Goal: Task Accomplishment & Management: Manage account settings

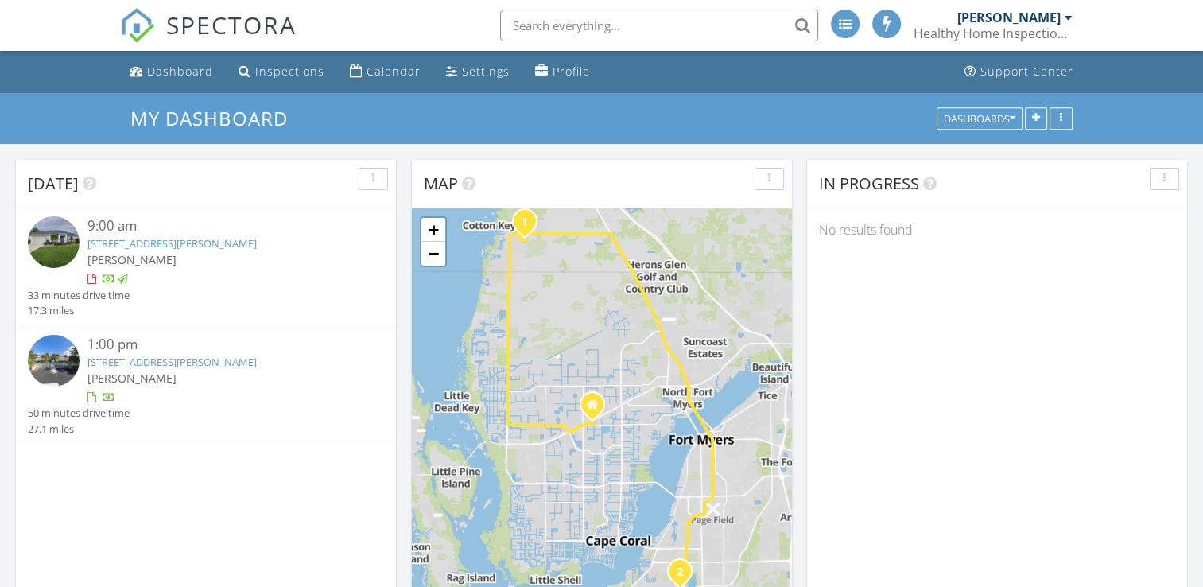
scroll to position [1472, 1228]
click at [153, 67] on div "Dashboard" at bounding box center [180, 71] width 66 height 15
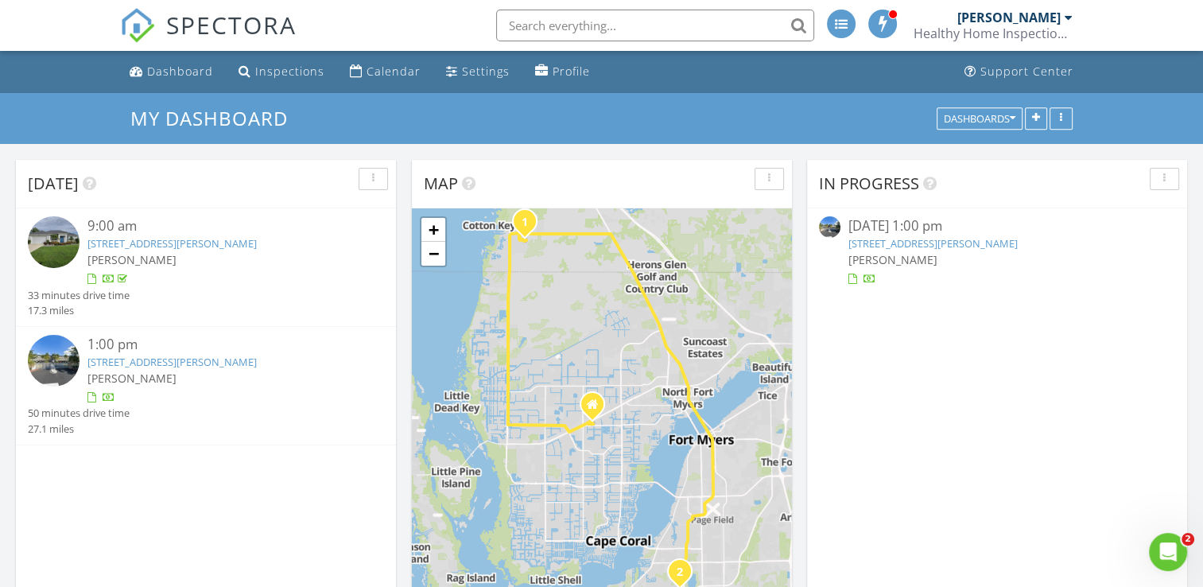
click at [977, 247] on link "[STREET_ADDRESS][PERSON_NAME]" at bounding box center [933, 243] width 169 height 14
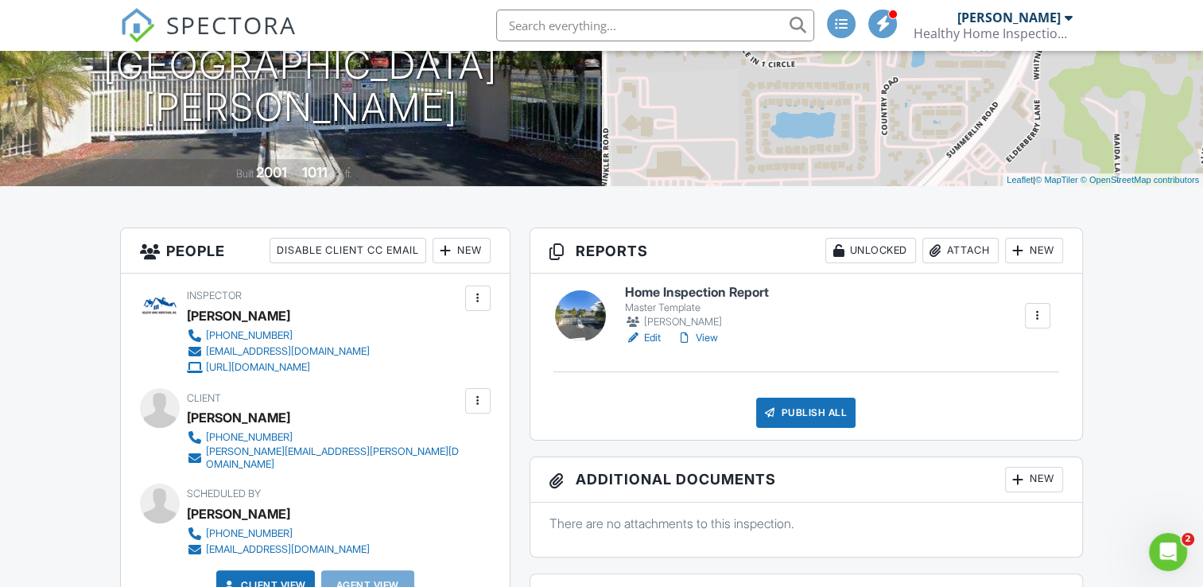
click at [652, 336] on link "Edit" at bounding box center [643, 338] width 36 height 16
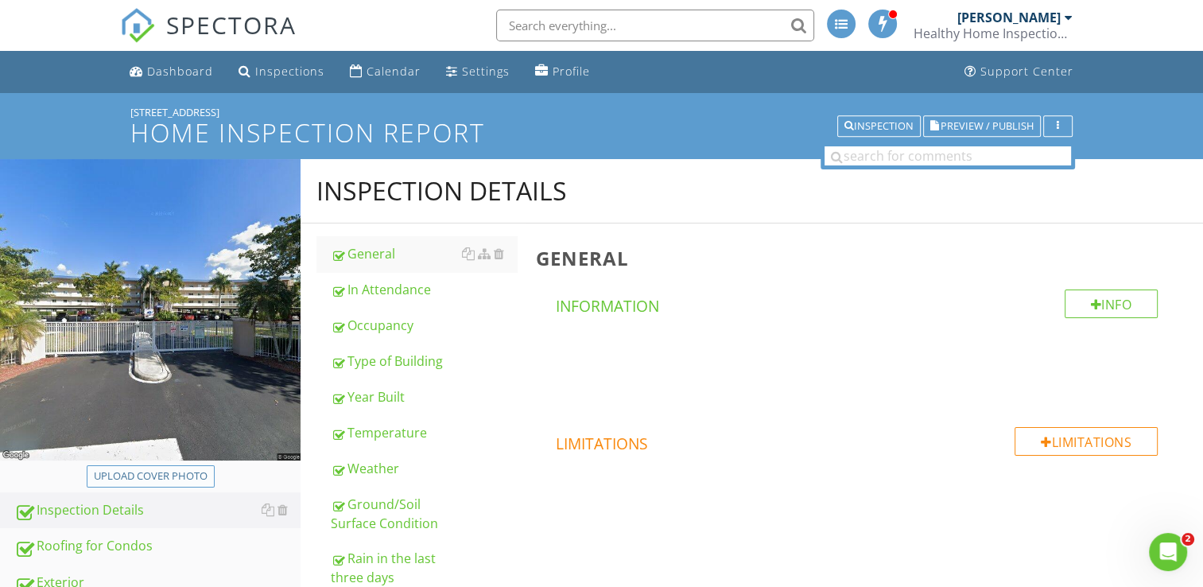
click at [185, 472] on div "Upload cover photo" at bounding box center [151, 476] width 114 height 16
type input "C:\fakepath\2025-7-27-1 (1) (1).jpg"
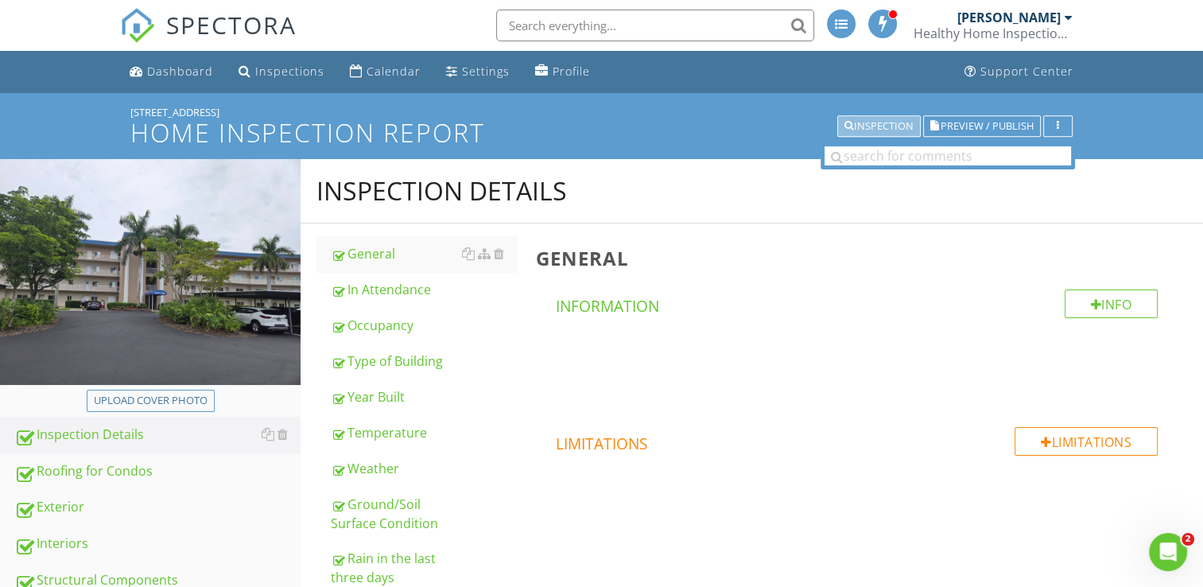
click at [847, 121] on icon "button" at bounding box center [850, 126] width 10 height 11
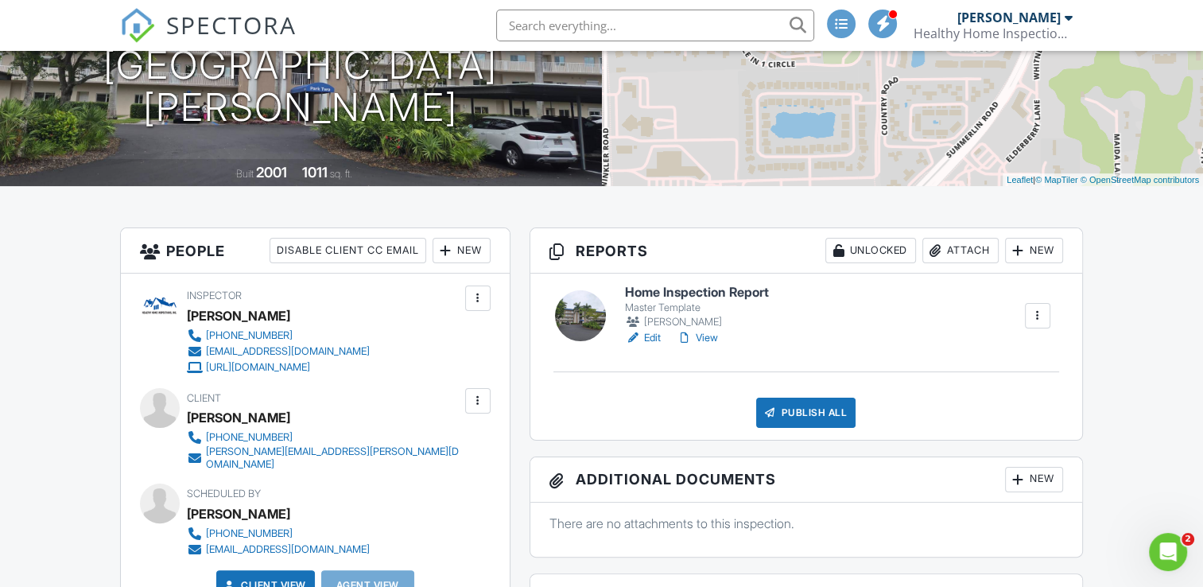
click at [713, 335] on link "View" at bounding box center [697, 338] width 41 height 16
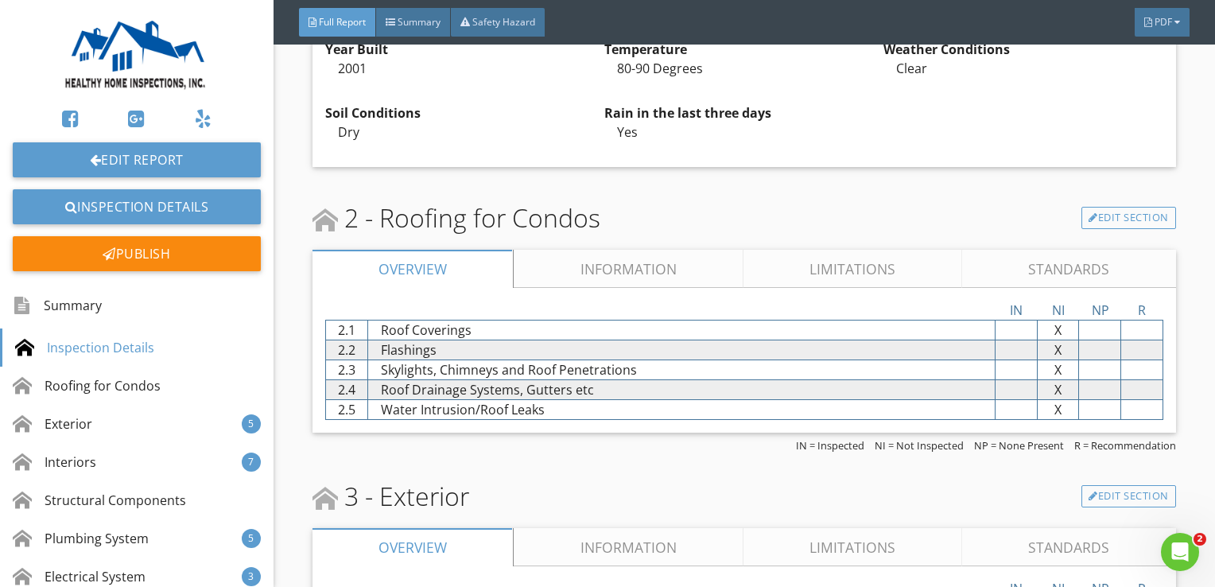
scroll to position [1034, 0]
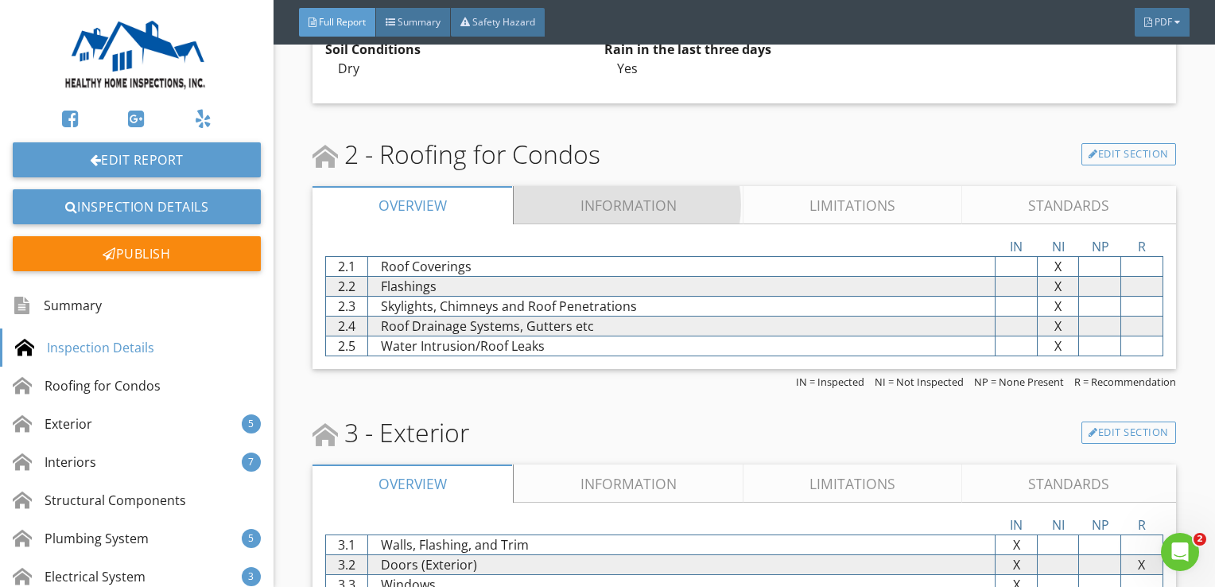
click at [618, 195] on link "Information" at bounding box center [629, 205] width 229 height 38
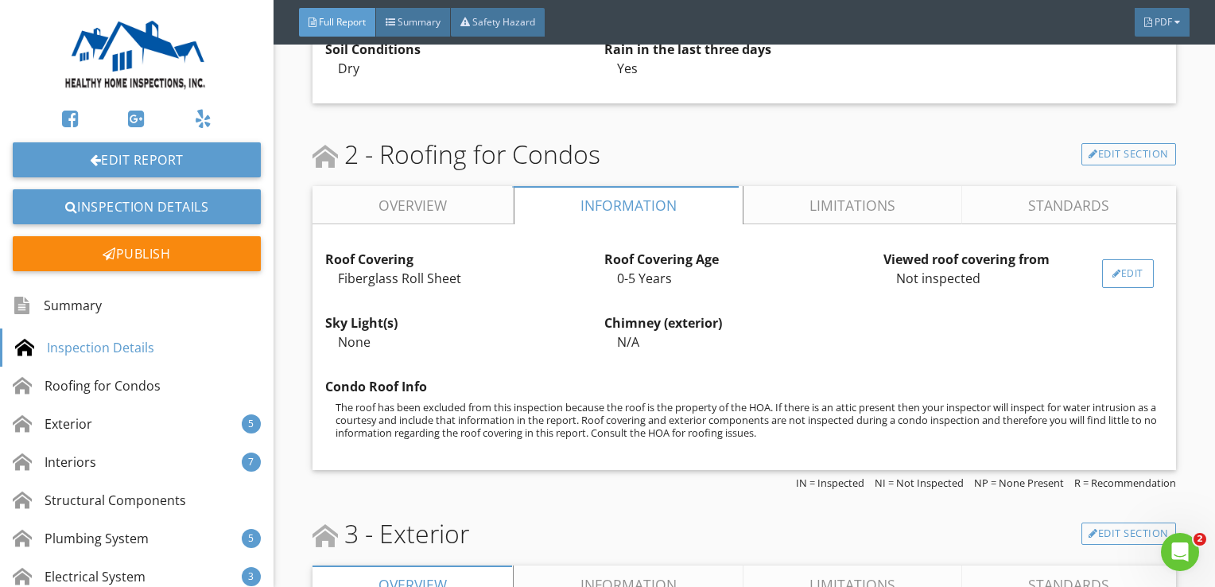
click at [1129, 270] on div "Edit" at bounding box center [1128, 273] width 52 height 29
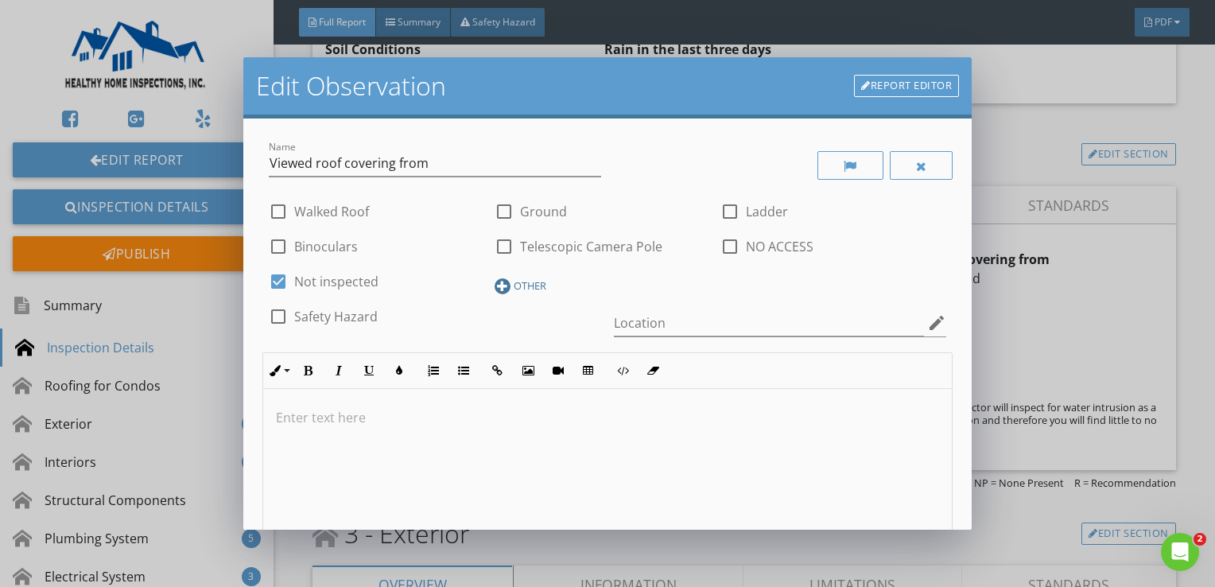
click at [514, 282] on div "OTHER" at bounding box center [530, 285] width 33 height 13
click at [542, 282] on input "text" at bounding box center [608, 288] width 226 height 26
type input "d"
click at [705, 285] on icon at bounding box center [710, 288] width 11 height 13
click at [705, 286] on icon at bounding box center [710, 288] width 11 height 13
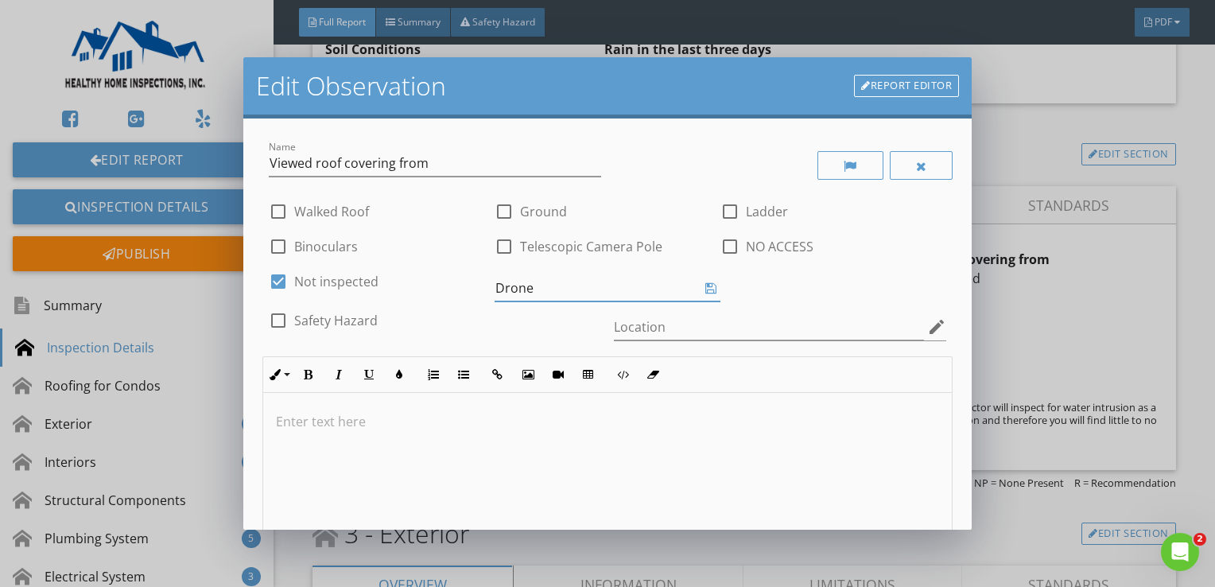
click at [705, 286] on icon at bounding box center [710, 288] width 11 height 13
type input "Drone"
click at [507, 281] on div at bounding box center [504, 281] width 27 height 27
checkbox input "true"
click at [277, 274] on div at bounding box center [278, 281] width 27 height 27
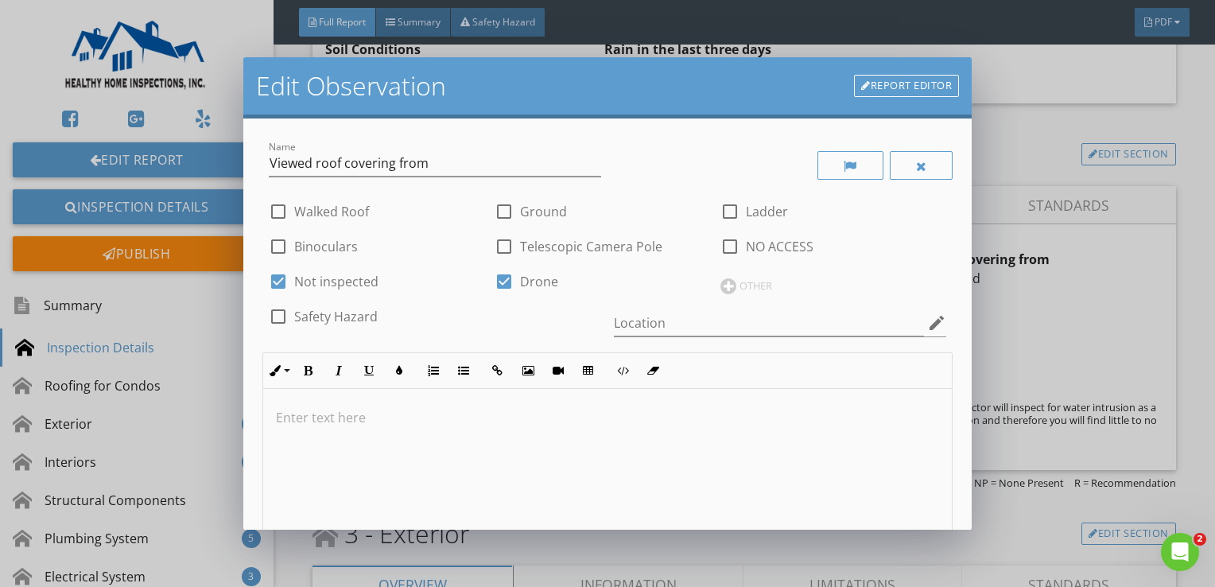
checkbox input "false"
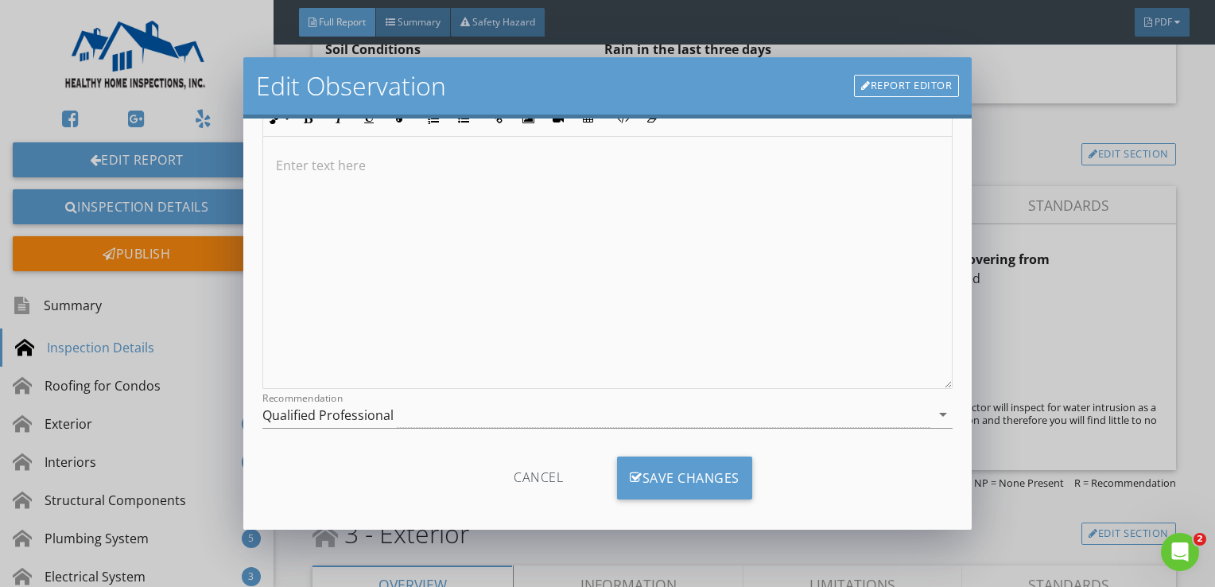
scroll to position [265, 0]
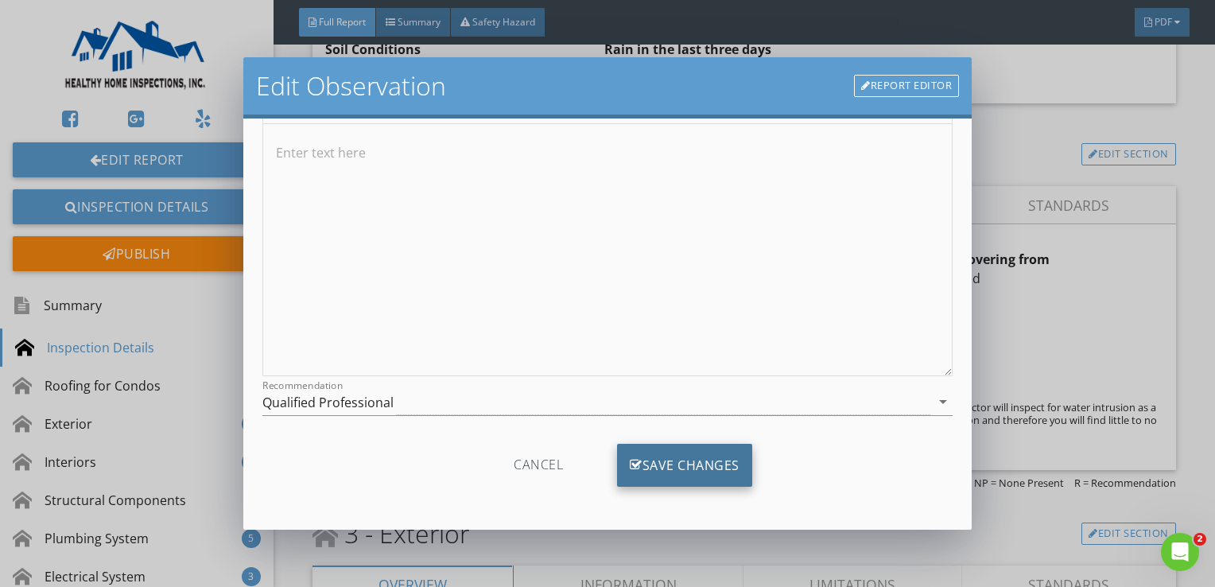
click at [695, 464] on div "Save Changes" at bounding box center [684, 465] width 135 height 43
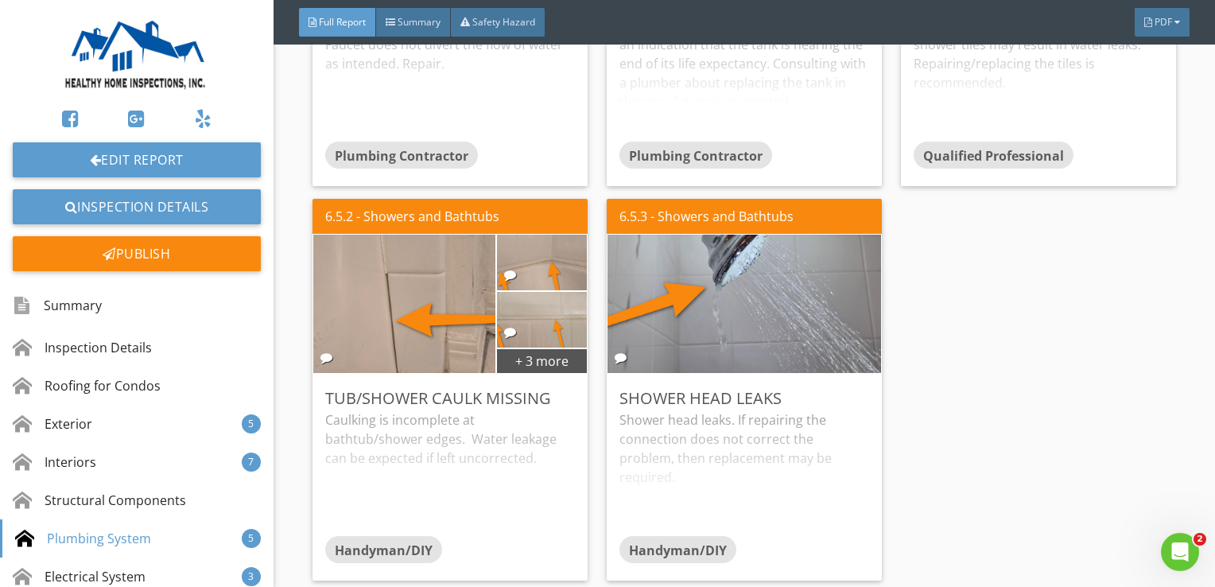
scroll to position [5010, 0]
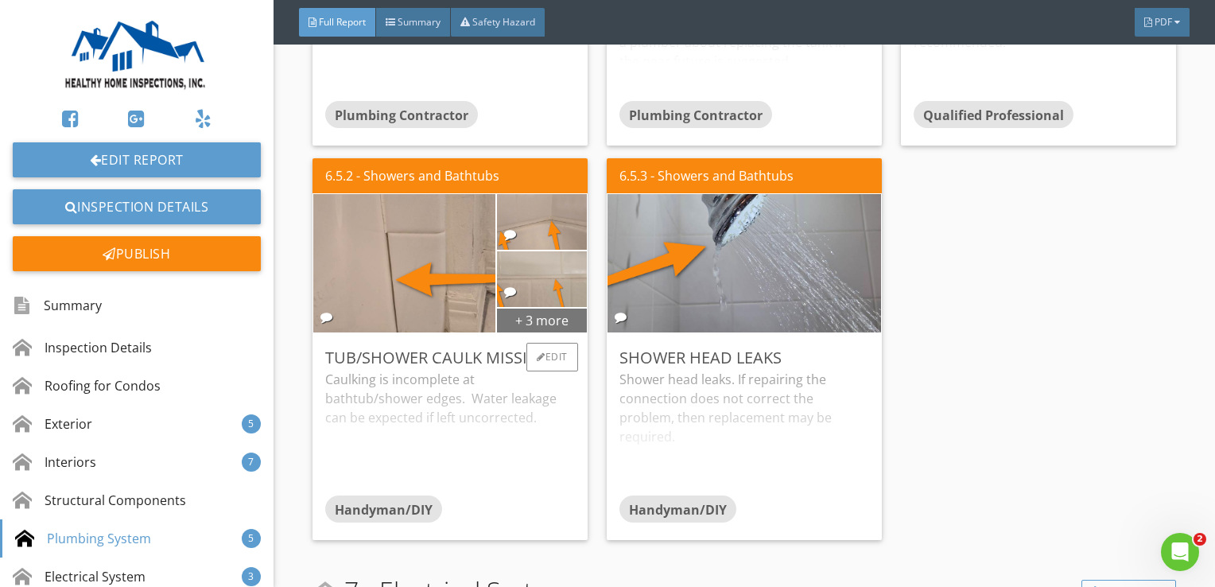
click at [557, 323] on div "+ 3 more" at bounding box center [542, 319] width 90 height 25
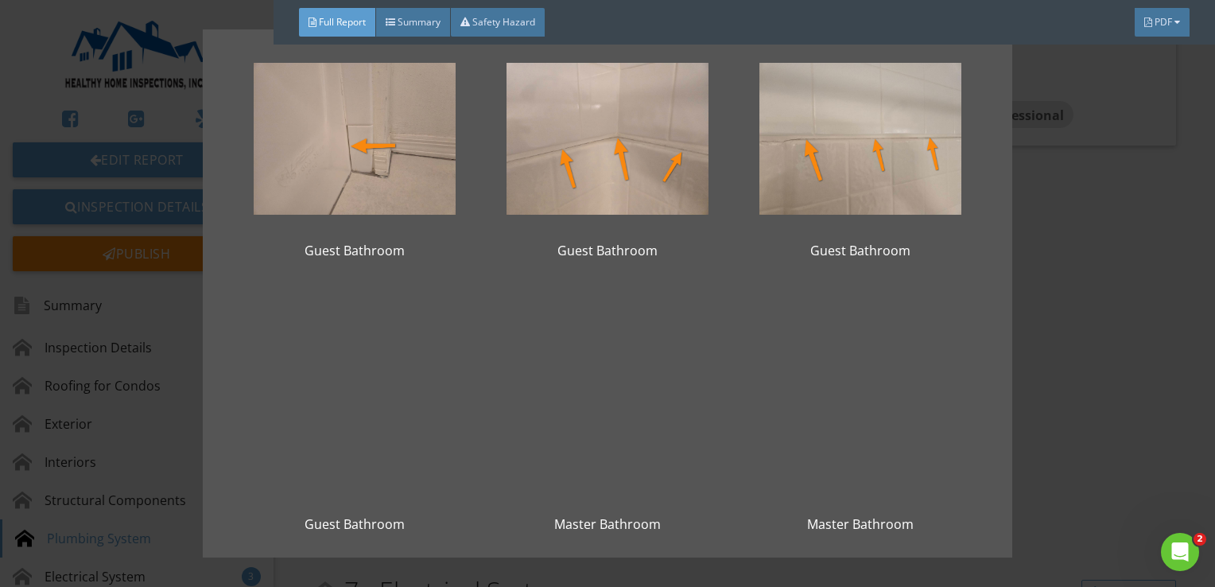
scroll to position [69, 0]
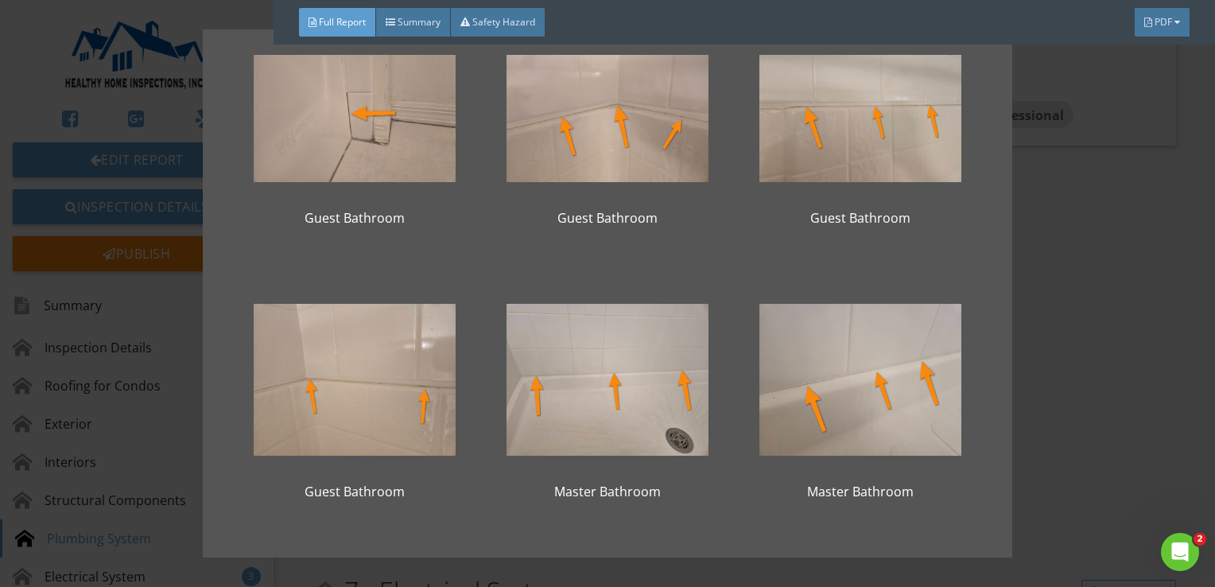
click at [1035, 333] on div "Guest Bathroom Guest Bathroom Guest Bathroom Guest Bathroom Master Bathroom Mas…" at bounding box center [607, 293] width 1215 height 587
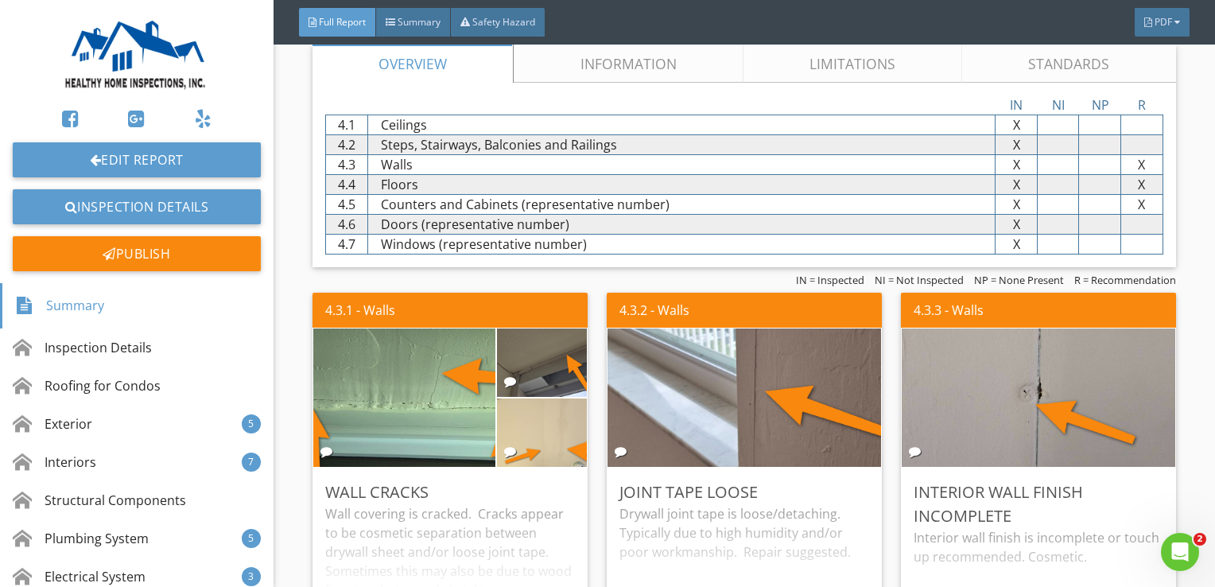
scroll to position [0, 0]
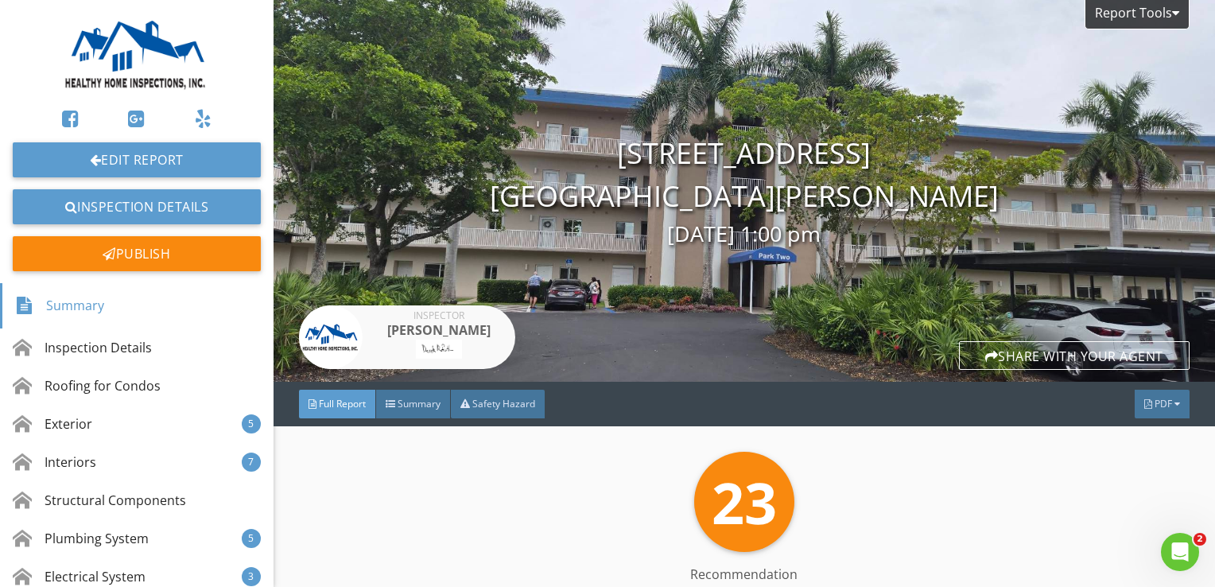
click at [625, 129] on div "Report Tools 14931 Park Lake Drive #209 Fort Myers, FL 33919 08/27/2025 1:00 pm…" at bounding box center [745, 191] width 942 height 382
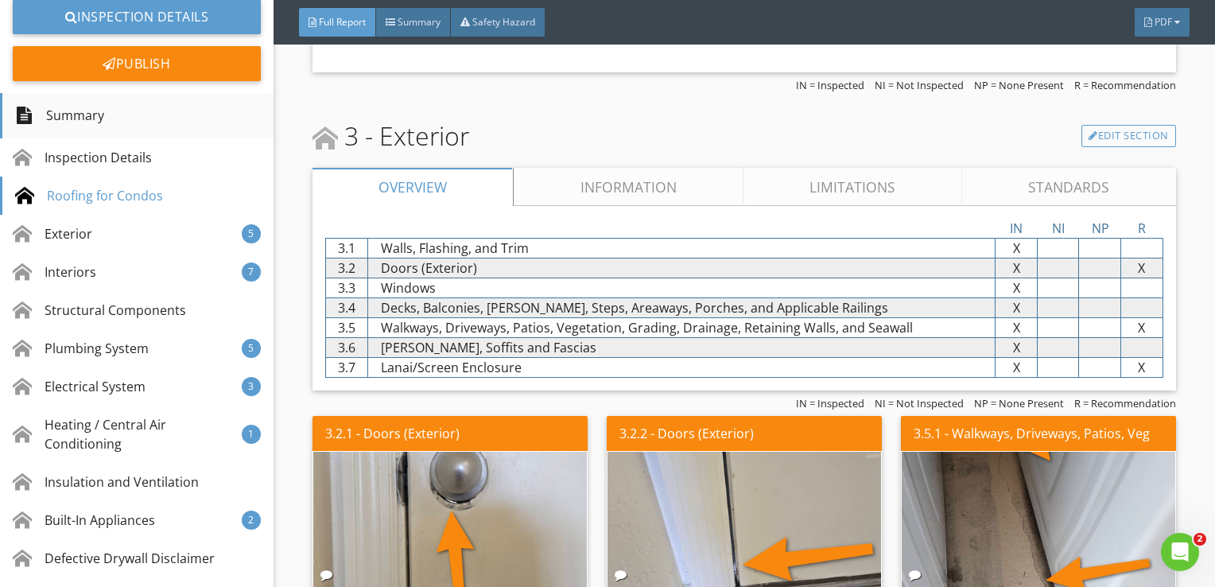
scroll to position [239, 0]
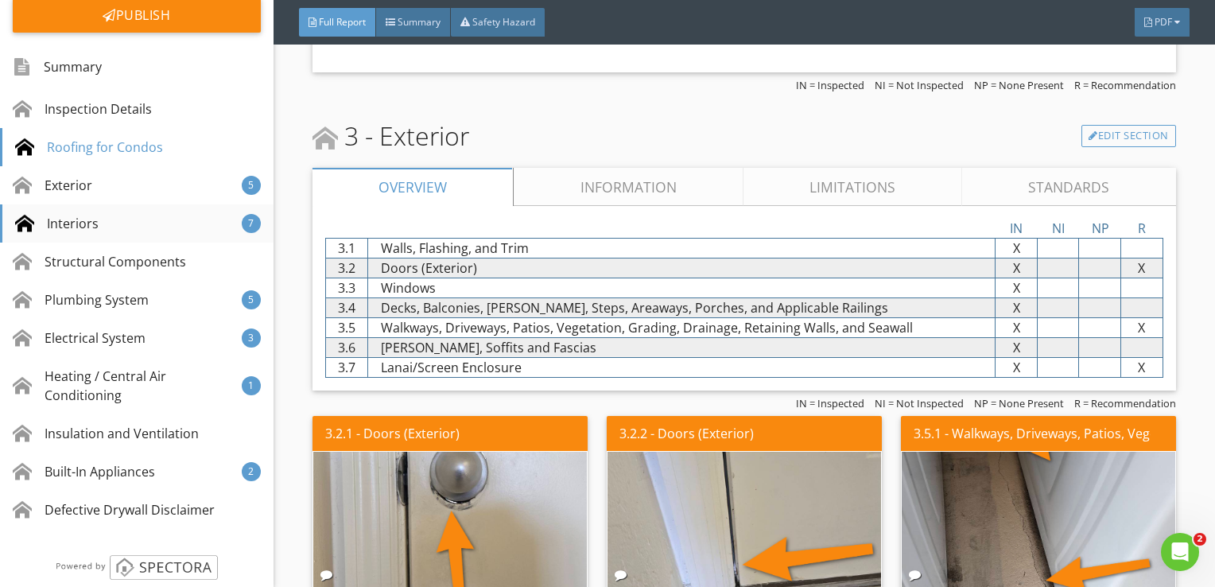
click at [162, 217] on div "Interiors 7" at bounding box center [137, 223] width 274 height 38
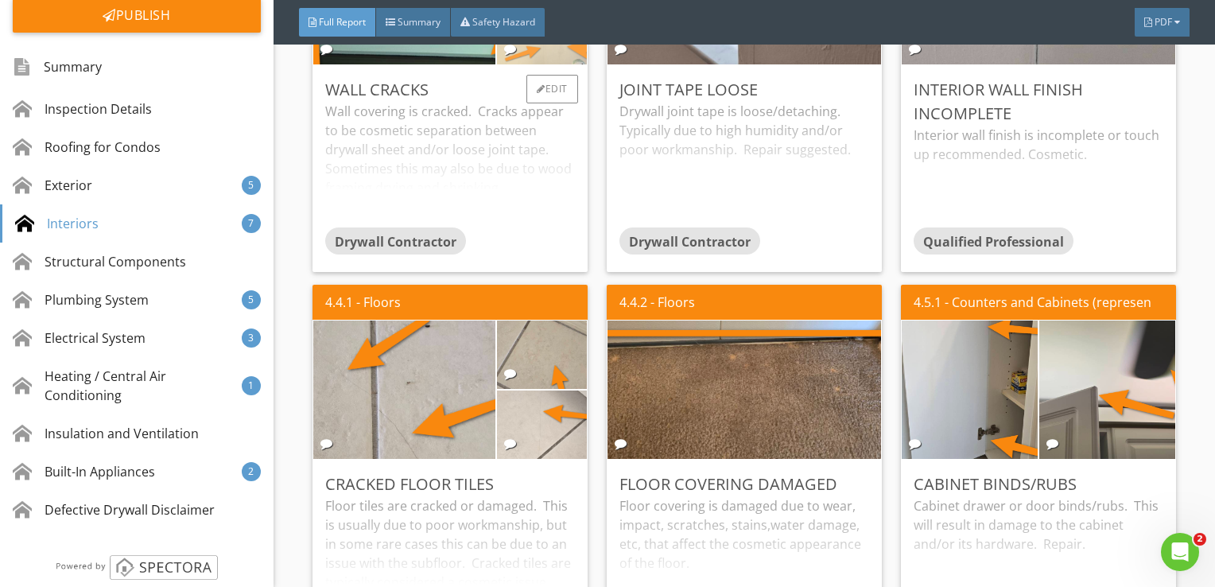
scroll to position [3211, 0]
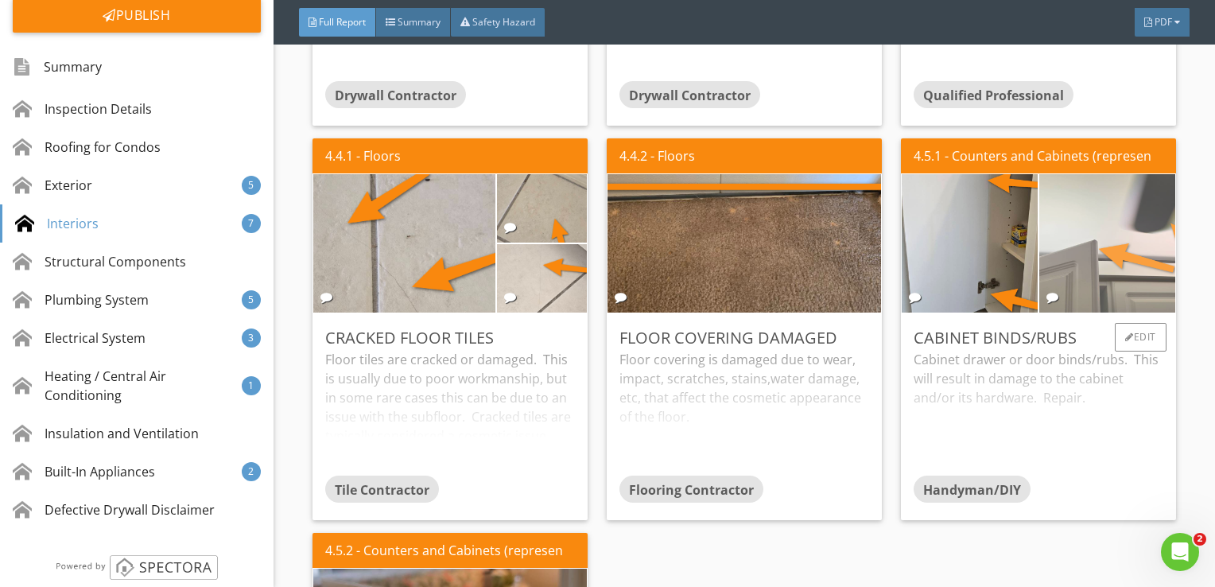
click at [1112, 245] on img at bounding box center [1108, 243] width 340 height 254
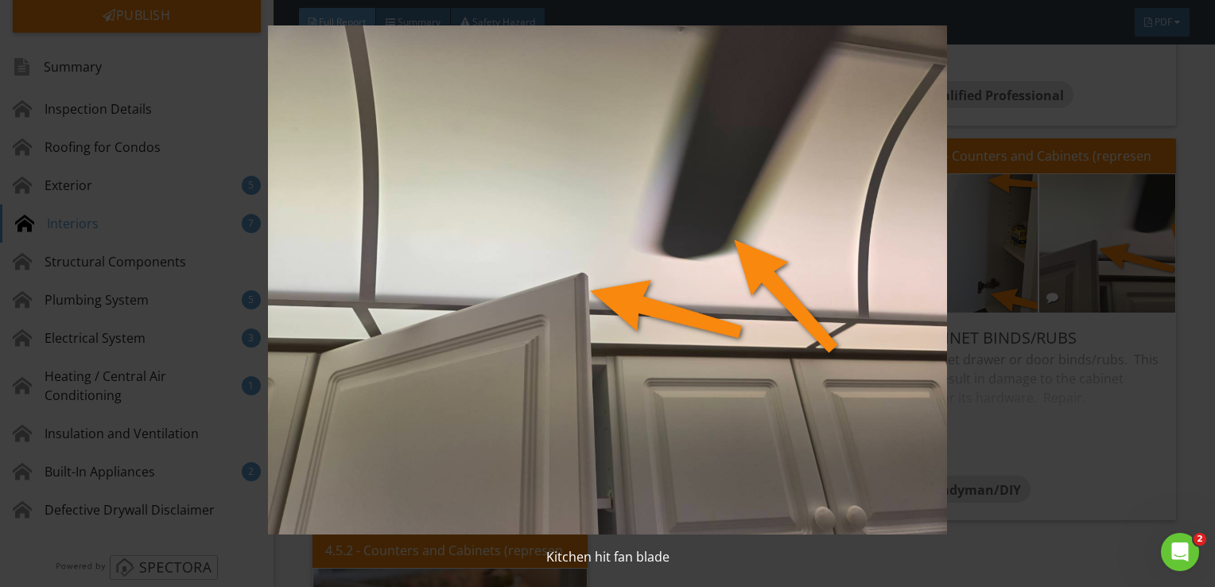
click at [1078, 243] on img at bounding box center [608, 279] width 1106 height 509
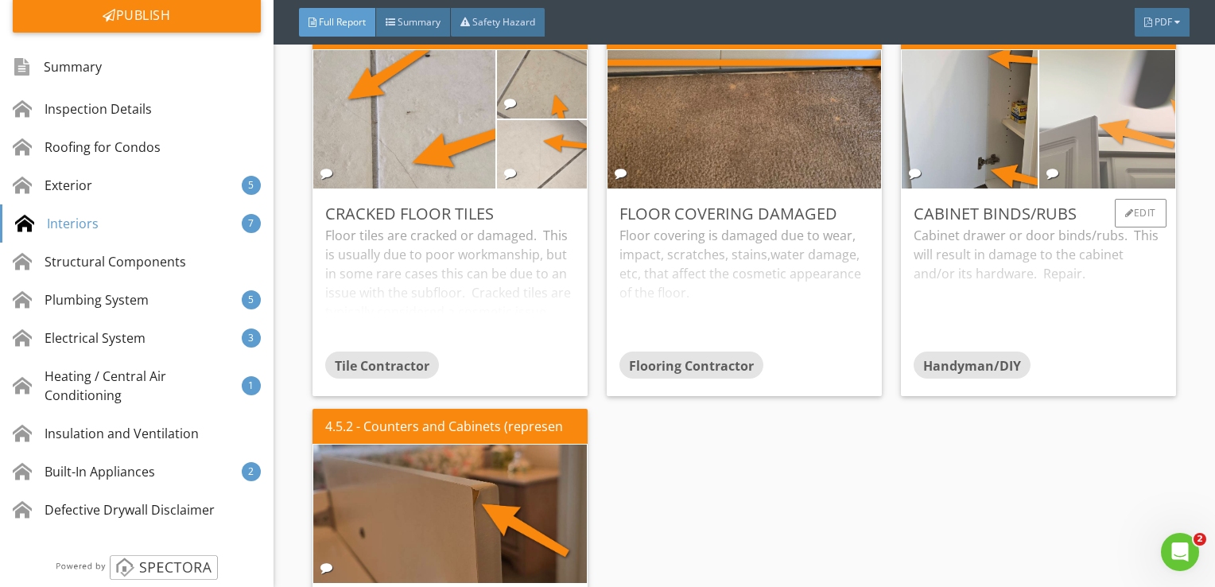
scroll to position [3370, 0]
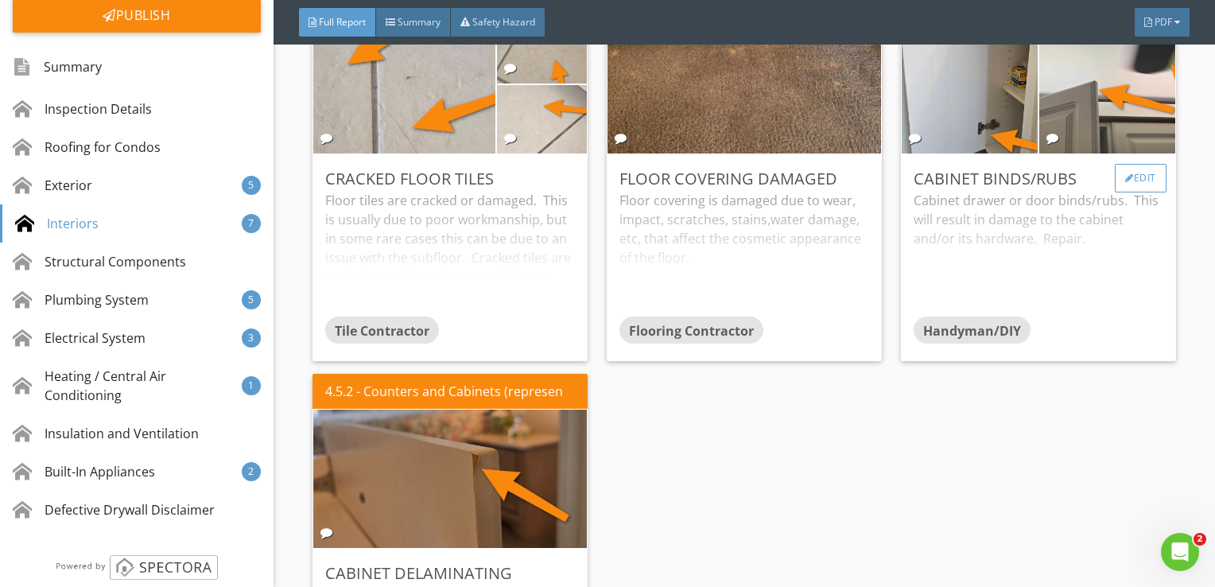
click at [1126, 178] on div "Edit" at bounding box center [1141, 178] width 52 height 29
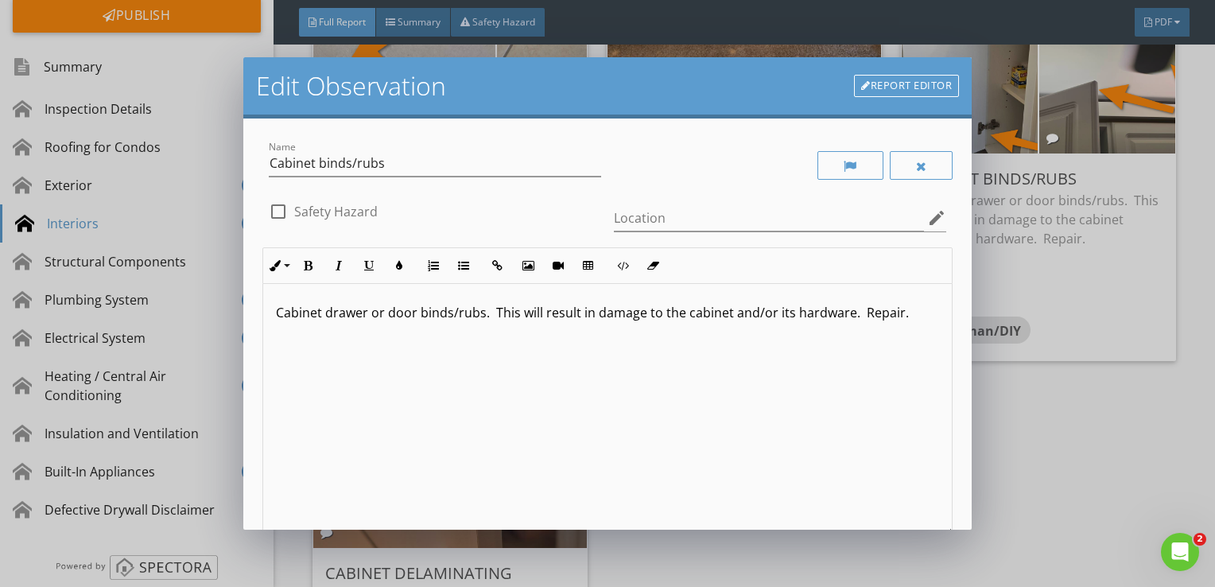
click at [365, 313] on p "Cabinet drawer or door binds/rubs. This will result in damage to the cabinet an…" at bounding box center [608, 312] width 664 height 19
click at [379, 312] on p "Cabinet drawer or door binds/rubs. This will result in damage to the cabinet an…" at bounding box center [608, 312] width 664 height 19
click at [387, 313] on p "Cabinet drawer or door binds/rubs. This will result in damage to the cabinet an…" at bounding box center [608, 312] width 664 height 19
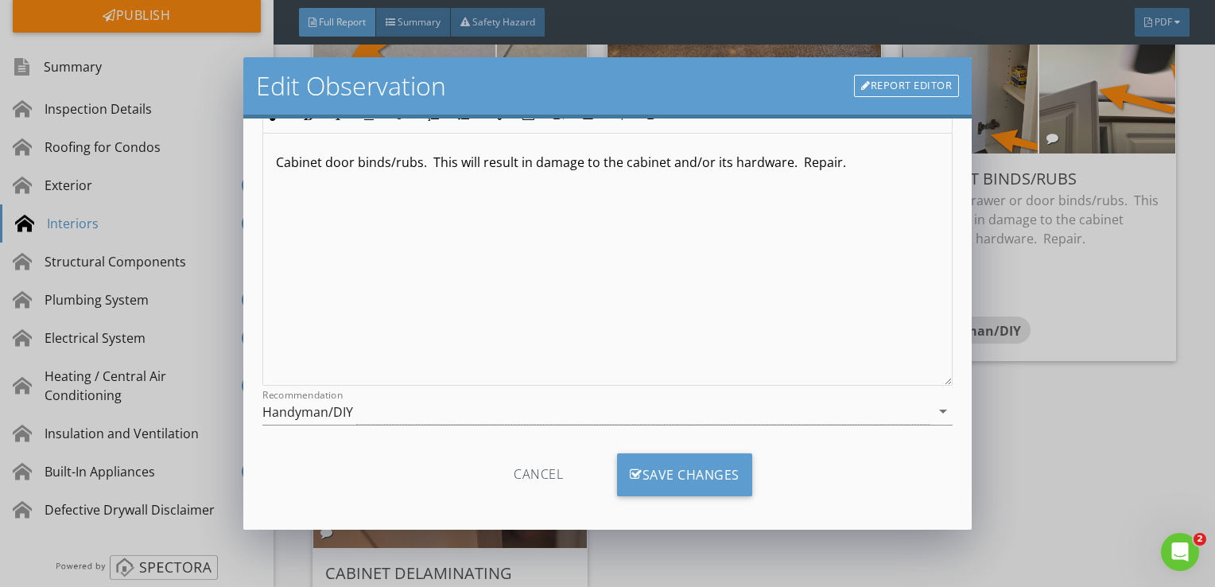
scroll to position [160, 0]
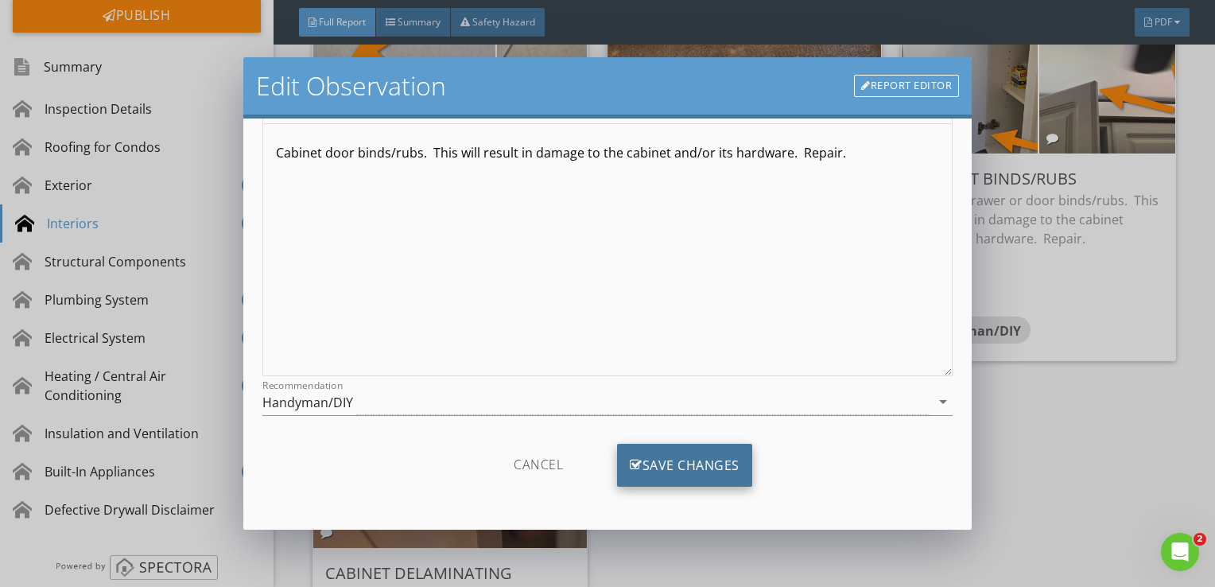
click at [671, 466] on div "Save Changes" at bounding box center [684, 465] width 135 height 43
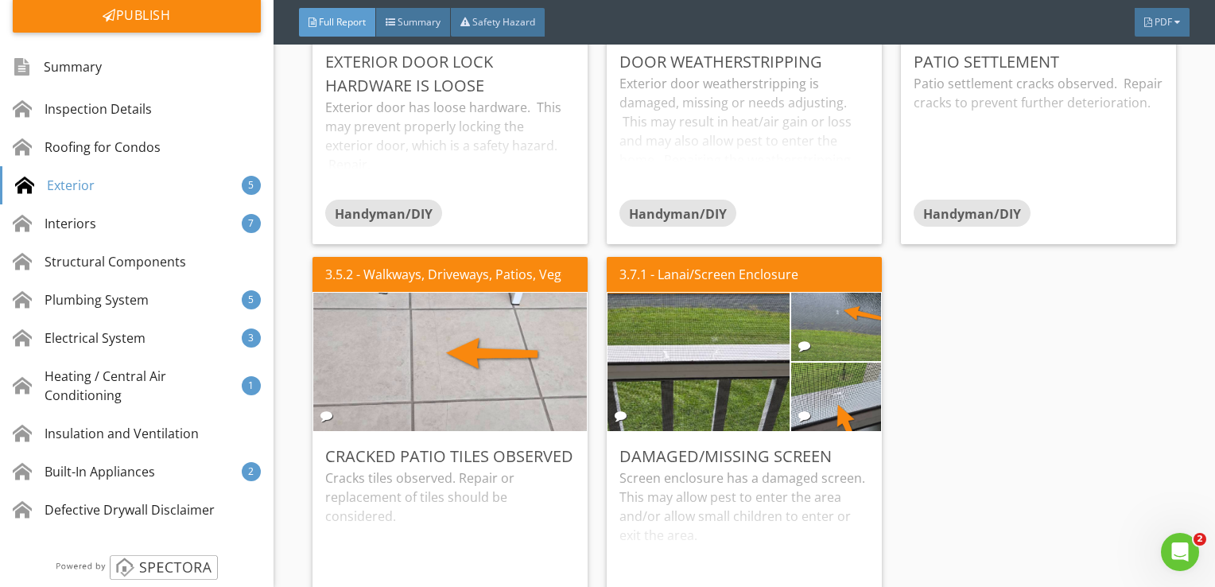
scroll to position [1880, 0]
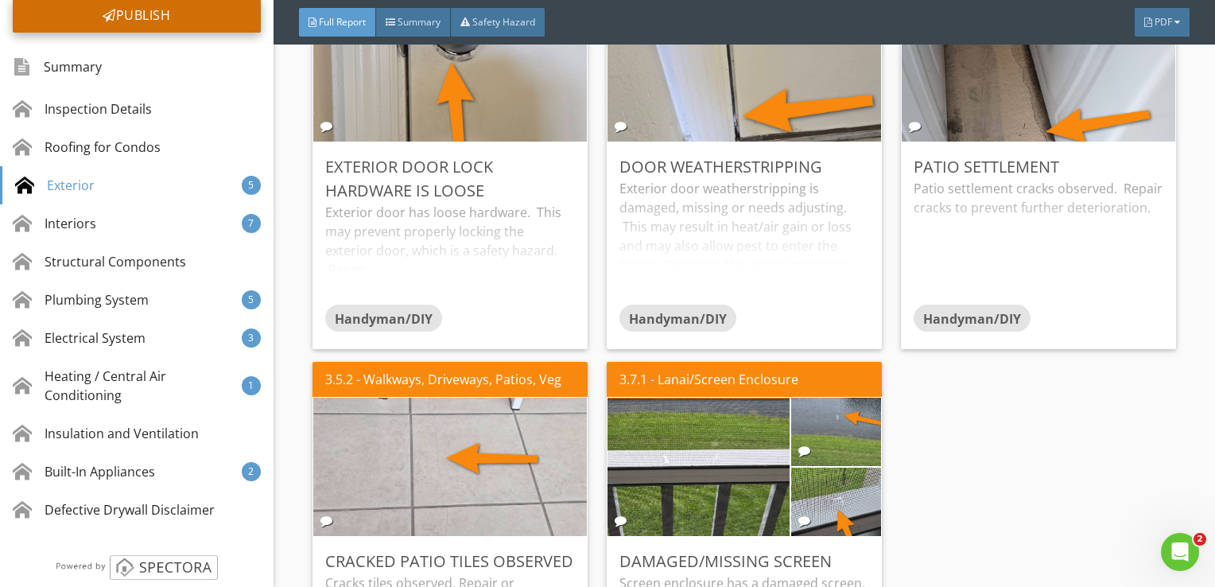
click at [190, 11] on div "Publish" at bounding box center [137, 15] width 248 height 35
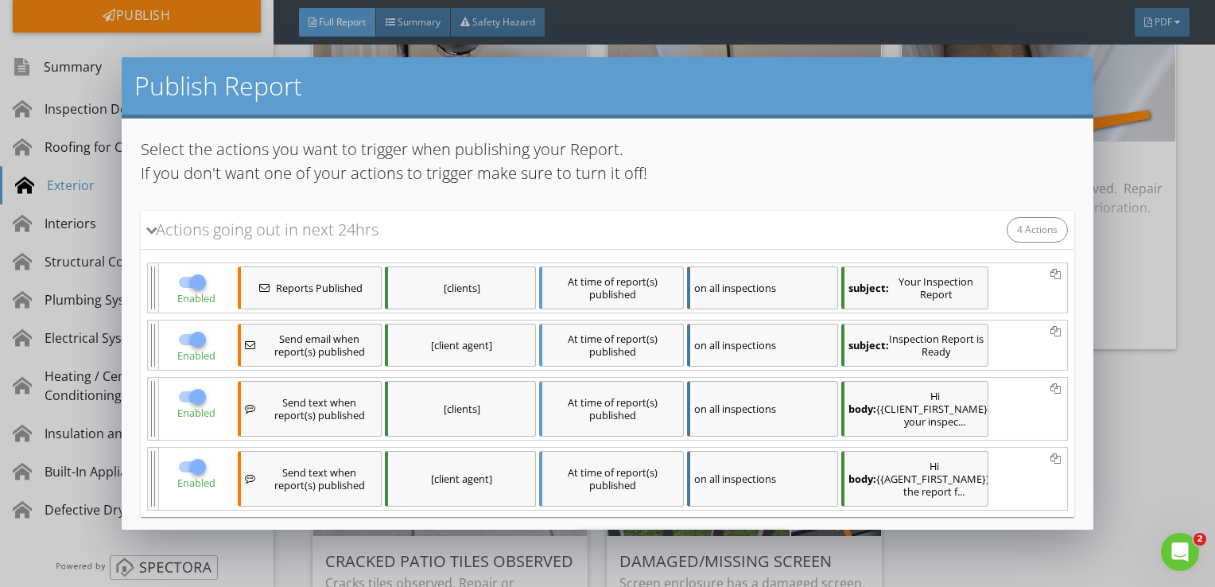
scroll to position [84, 0]
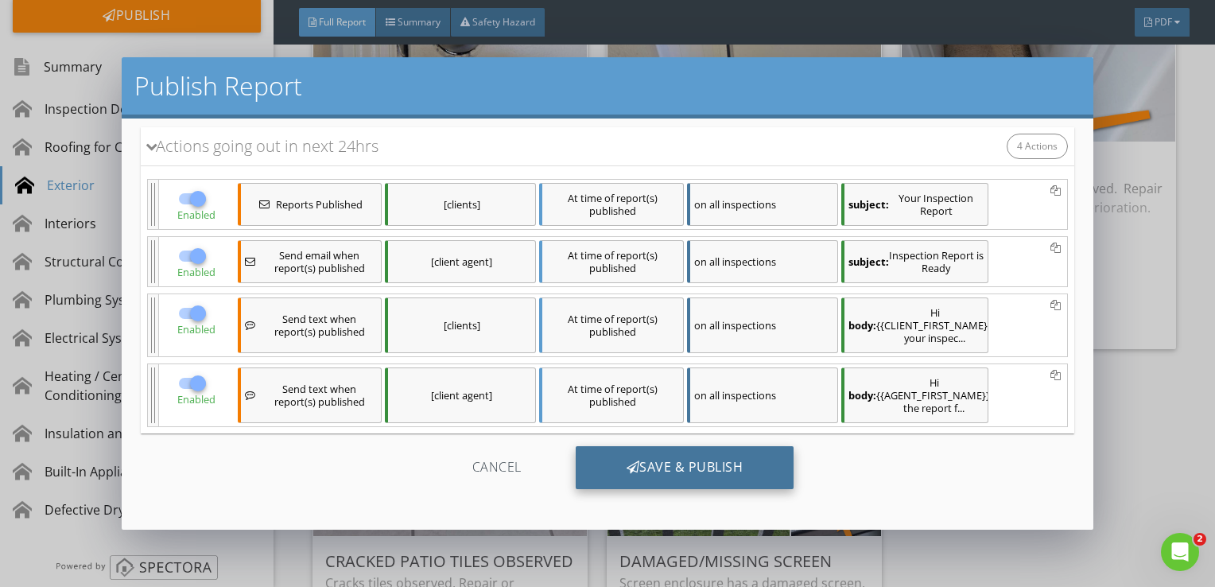
click at [682, 464] on div "Save & Publish" at bounding box center [685, 467] width 219 height 43
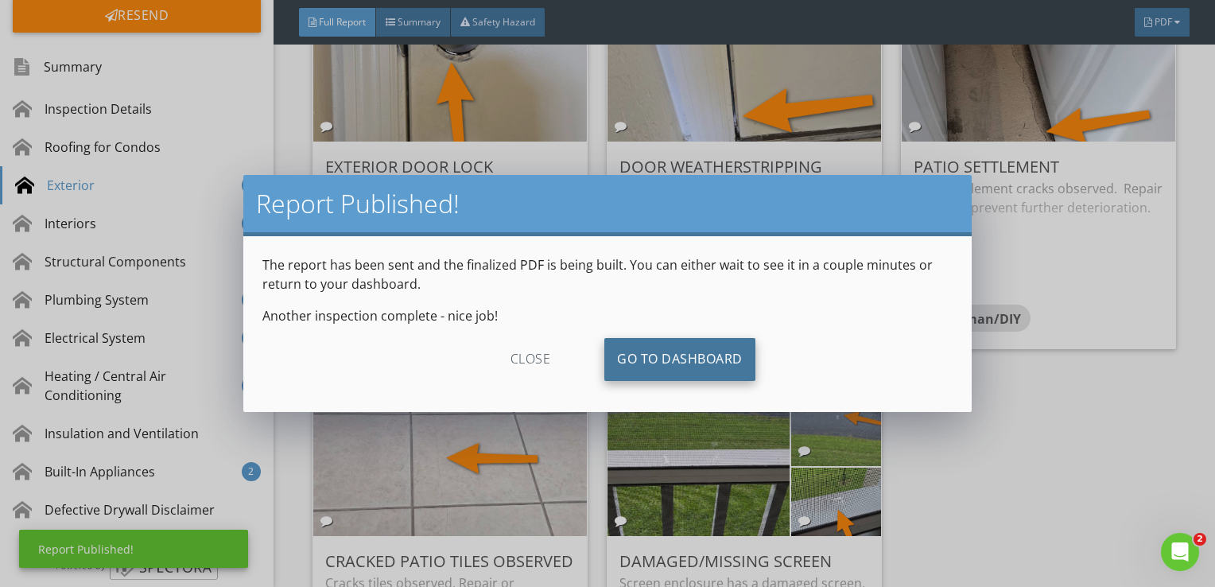
click at [649, 375] on link "Go To Dashboard" at bounding box center [679, 359] width 151 height 43
